Goal: Information Seeking & Learning: Find specific page/section

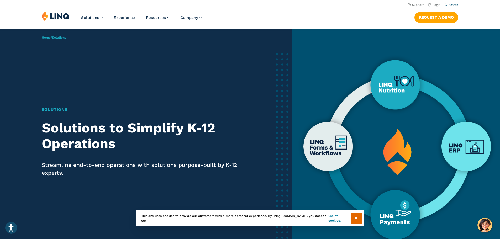
click at [449, 3] on button "Search" at bounding box center [452, 5] width 14 height 4
type input "**********"
click at [452, 14] on button "Submit Search" at bounding box center [452, 14] width 0 height 0
